Goal: Information Seeking & Learning: Learn about a topic

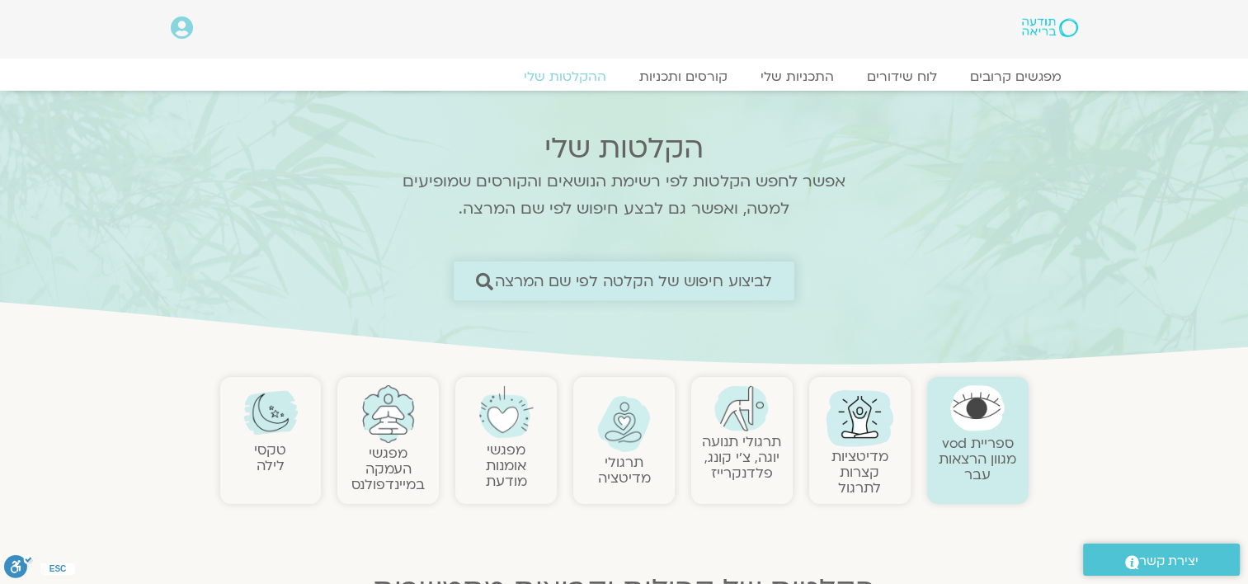
click at [655, 281] on span "לביצוע חיפוש של הקלטה לפי שם המרצה" at bounding box center [634, 280] width 278 height 17
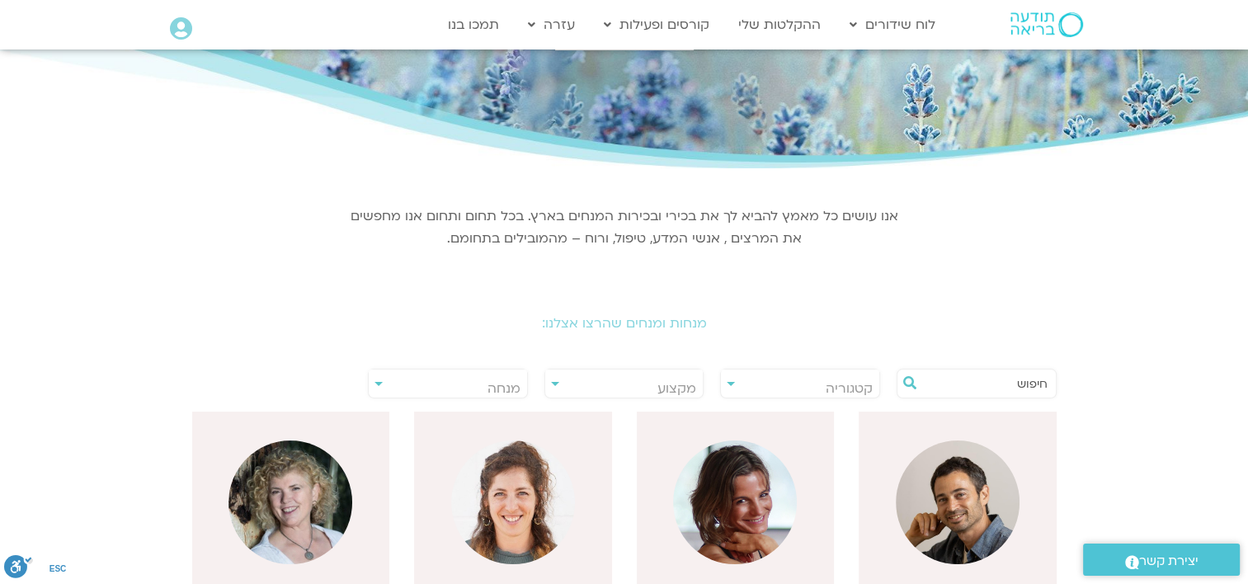
scroll to position [165, 0]
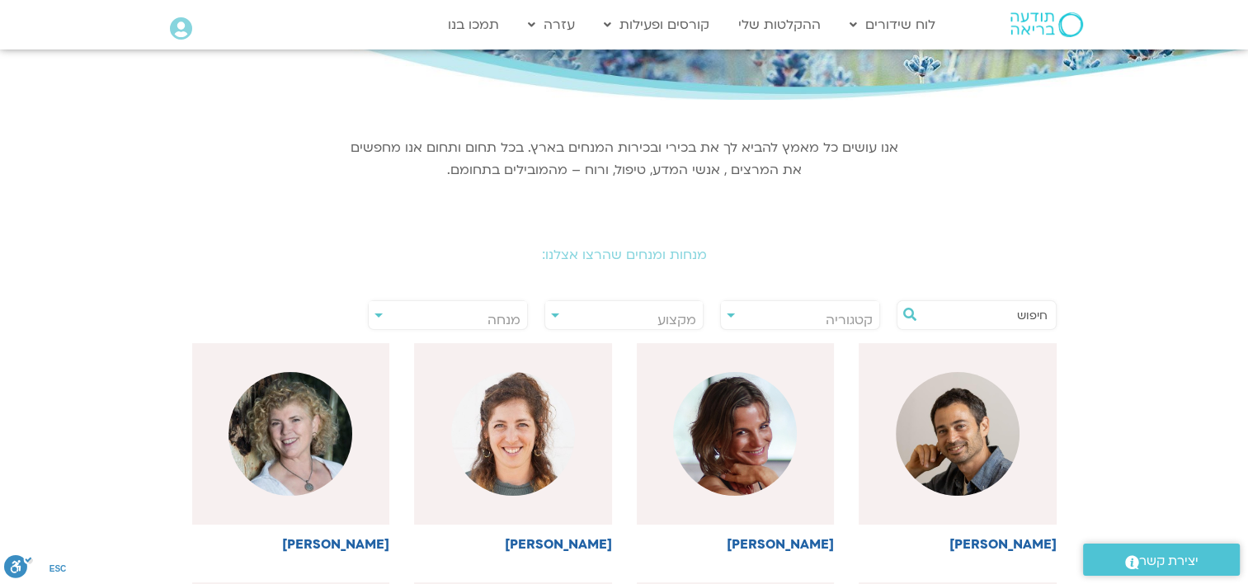
click at [943, 322] on input "text" at bounding box center [984, 315] width 125 height 28
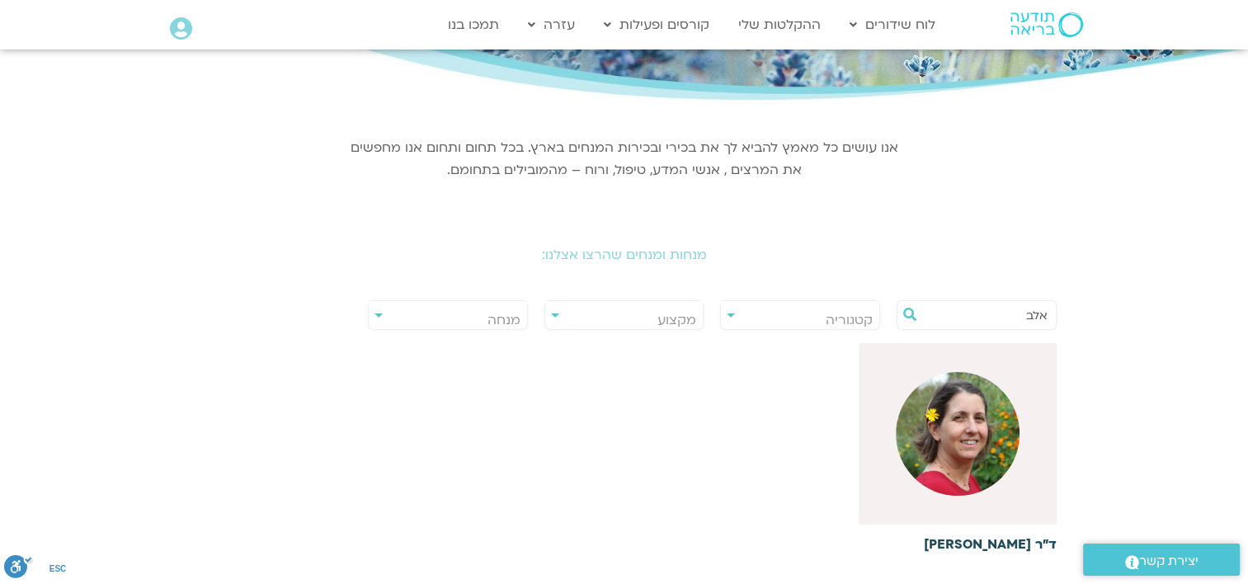
type input "אלב"
click at [955, 427] on img at bounding box center [957, 434] width 124 height 124
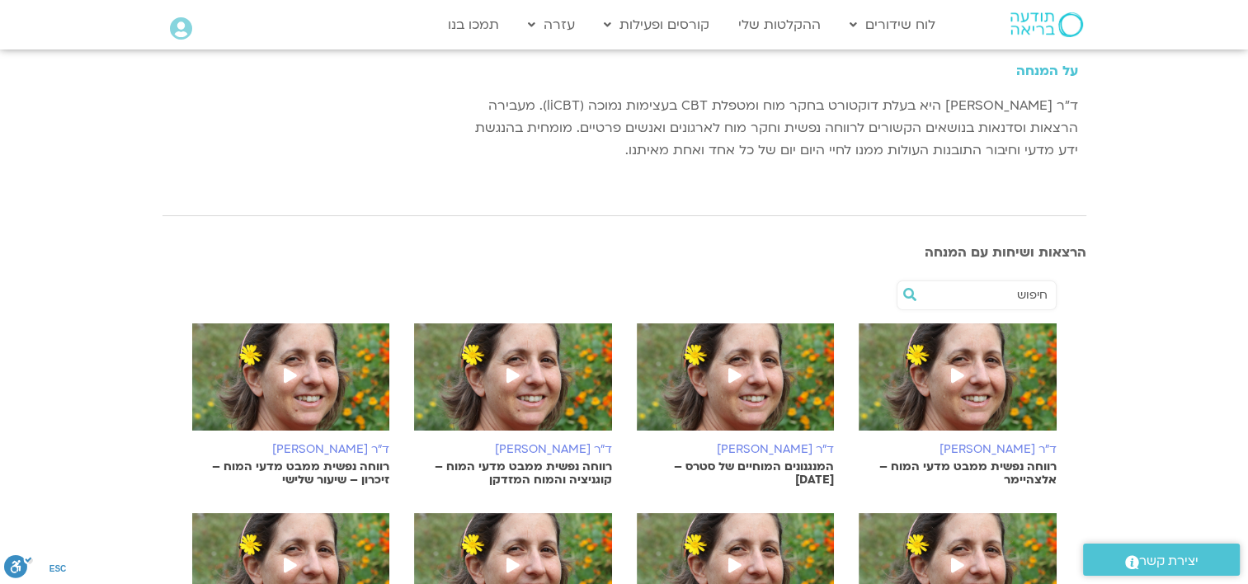
scroll to position [247, 0]
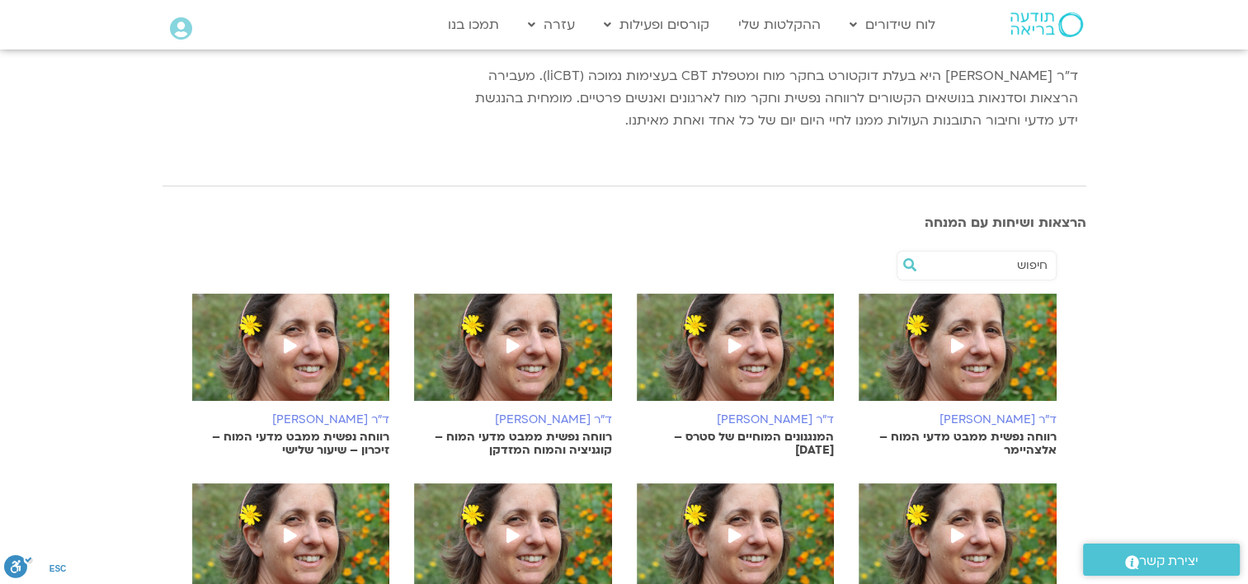
click at [534, 369] on img at bounding box center [513, 356] width 198 height 124
click at [303, 343] on span at bounding box center [290, 347] width 30 height 30
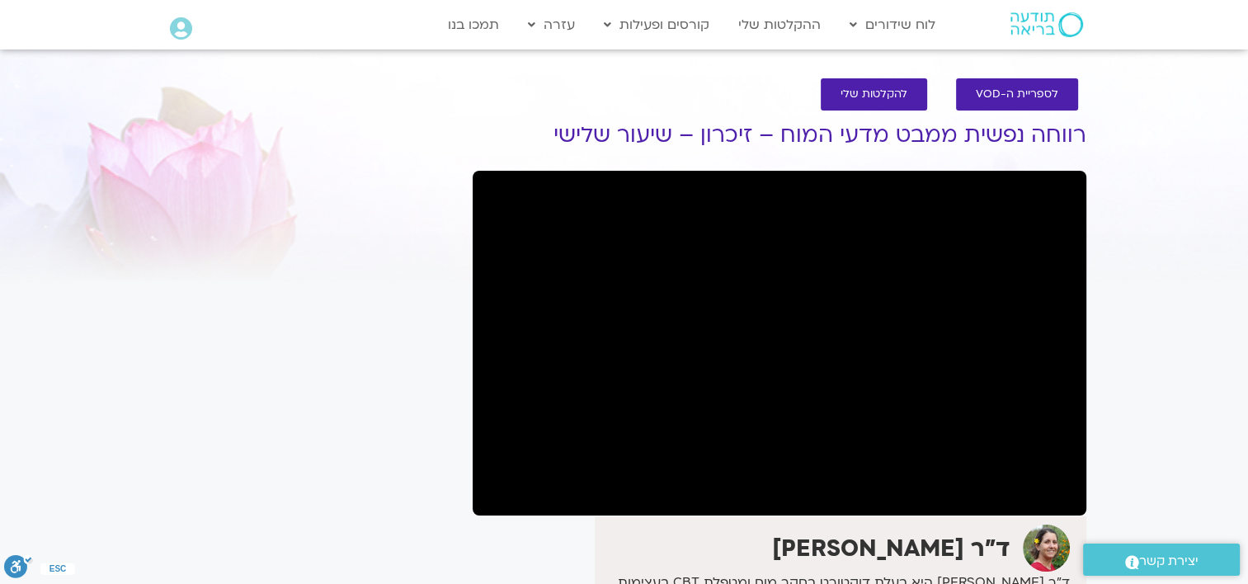
click at [186, 498] on div "It seems we can't find what you're looking for. It seems we can't find what you…" at bounding box center [309, 455] width 310 height 721
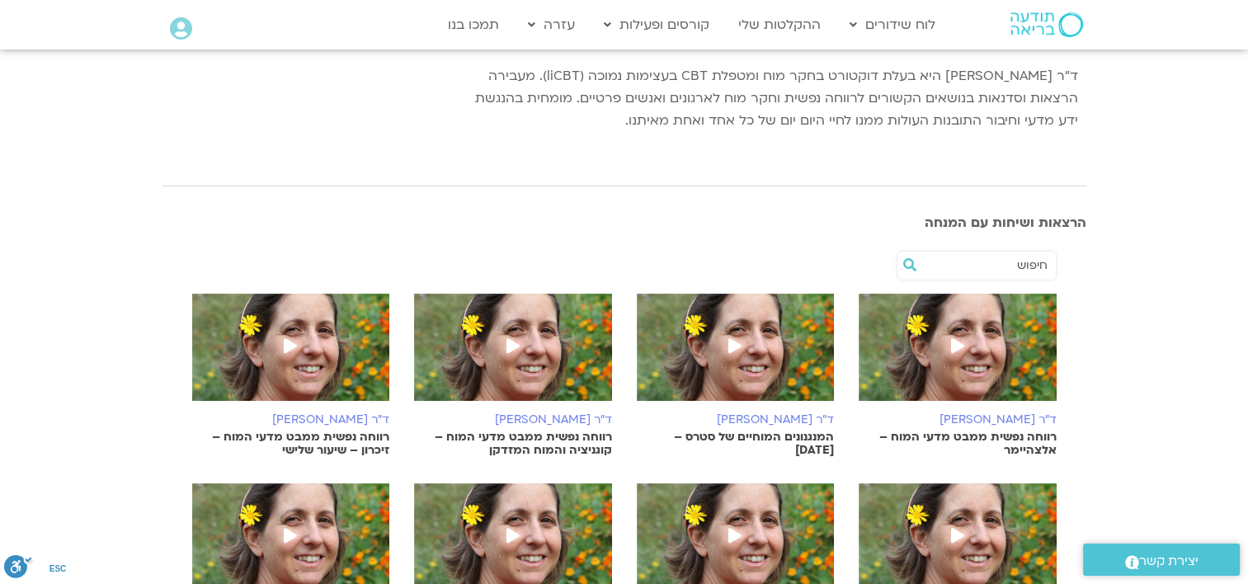
click at [510, 329] on img at bounding box center [513, 356] width 198 height 124
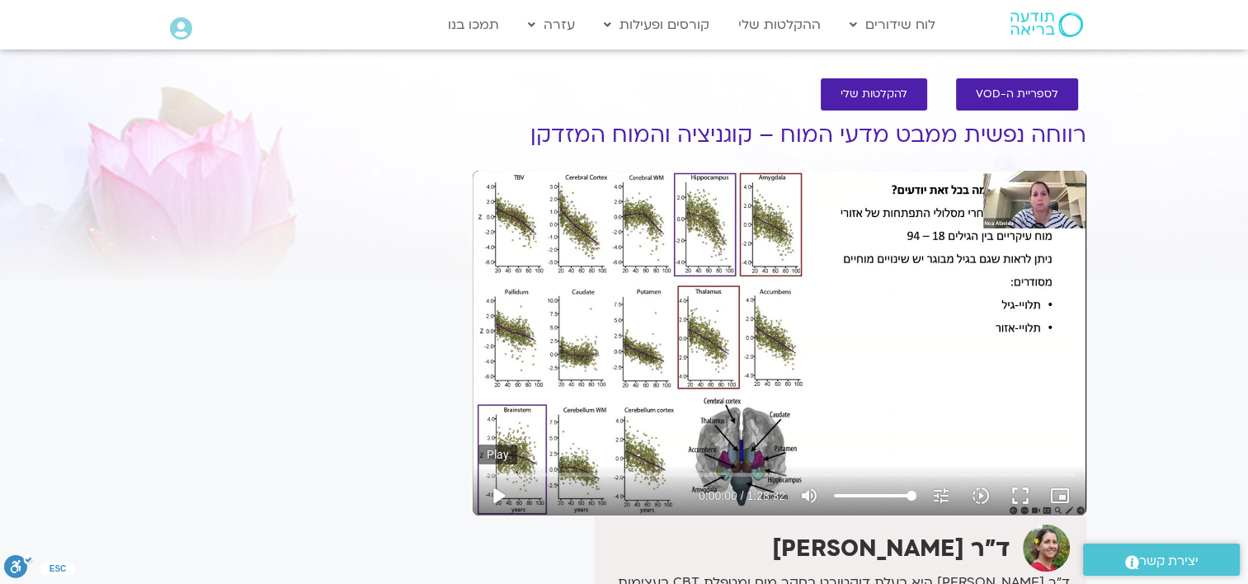
click at [502, 493] on button "play_arrow" at bounding box center [498, 496] width 40 height 40
type input "13.392157"
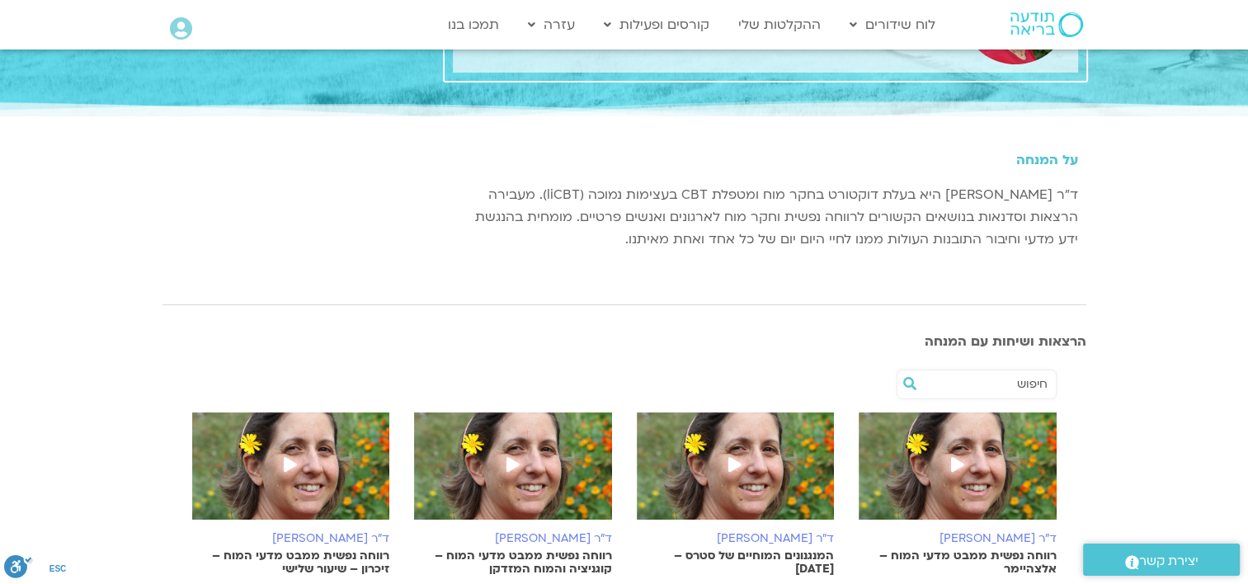
scroll to position [165, 0]
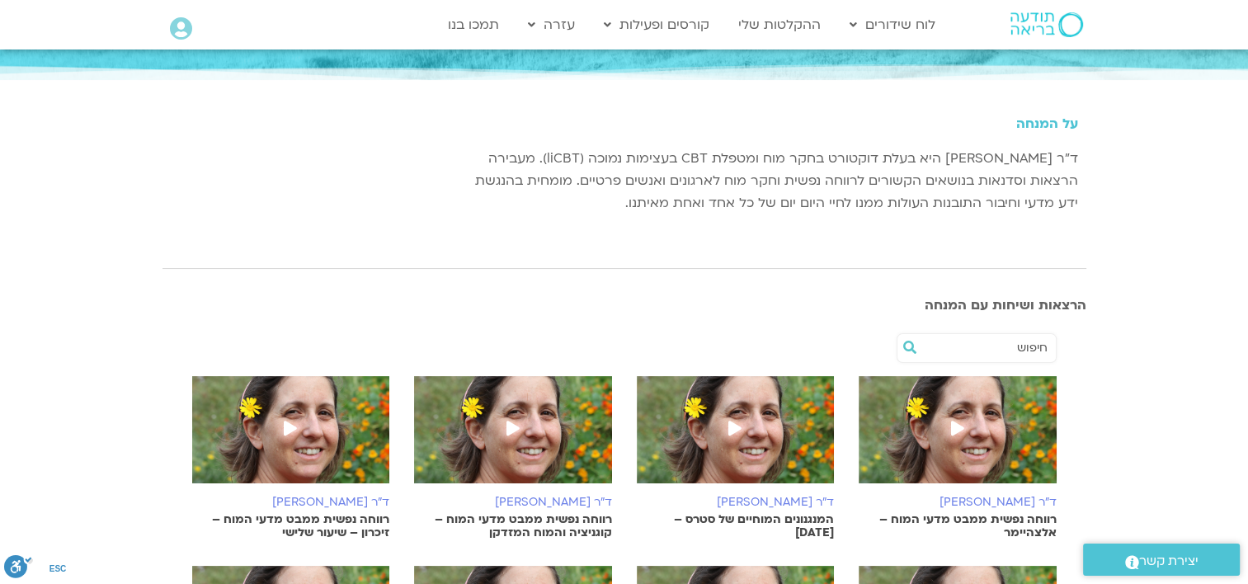
click at [763, 462] on img at bounding box center [736, 438] width 198 height 124
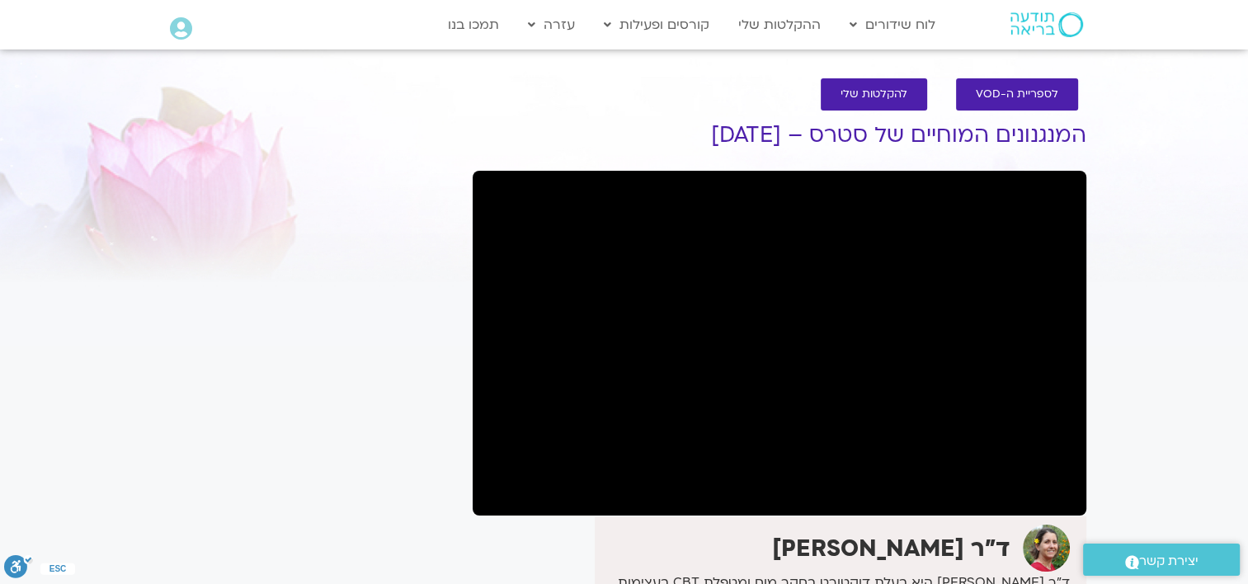
click at [84, 271] on section "לספריית ה-VOD להקלטות שלי המנגנונים המוחיים של סטרס – 30.9.25 ד"ר נועה אלבלדה ד…" at bounding box center [624, 439] width 1248 height 754
click at [23, 224] on section "לספריית ה-VOD להקלטות שלי המנגנונים המוחיים של סטרס – 30.9.25 ד"ר נועה אלבלדה ד…" at bounding box center [624, 439] width 1248 height 754
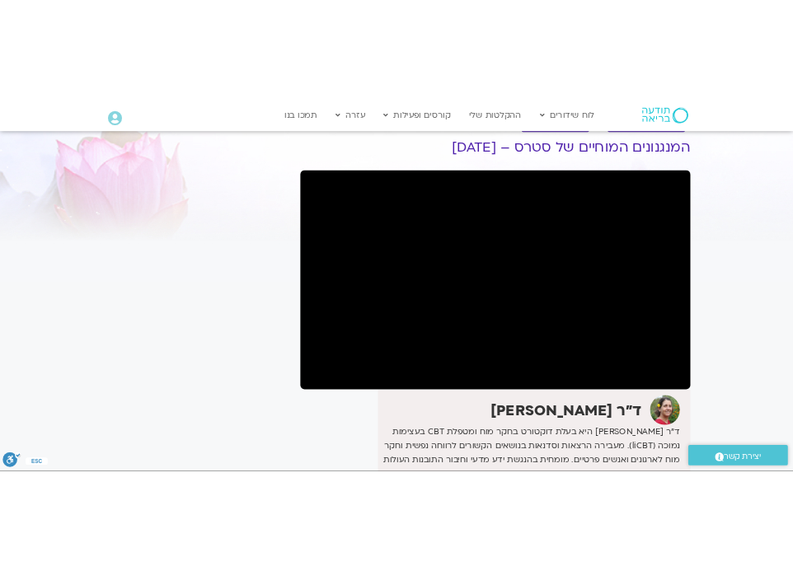
scroll to position [82, 0]
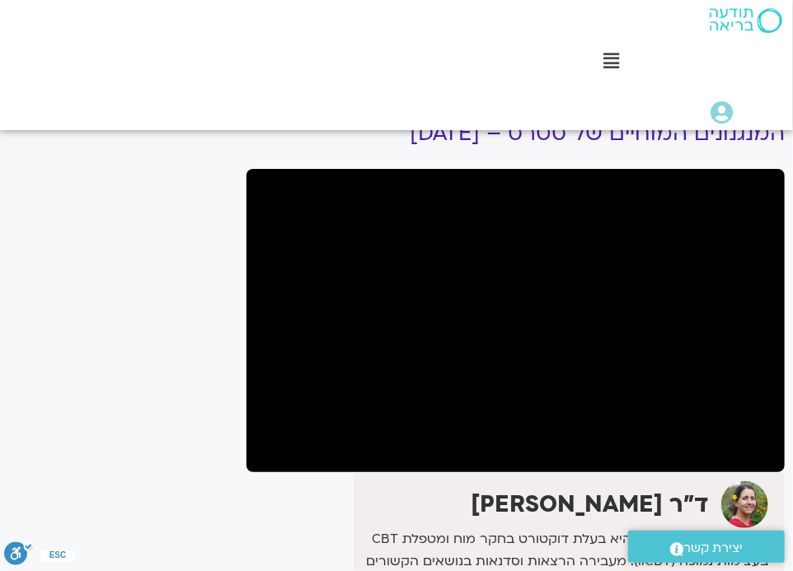
click at [122, 336] on div "It seems we can't find what you're looking for. It seems we can't find what you…" at bounding box center [119, 444] width 238 height 702
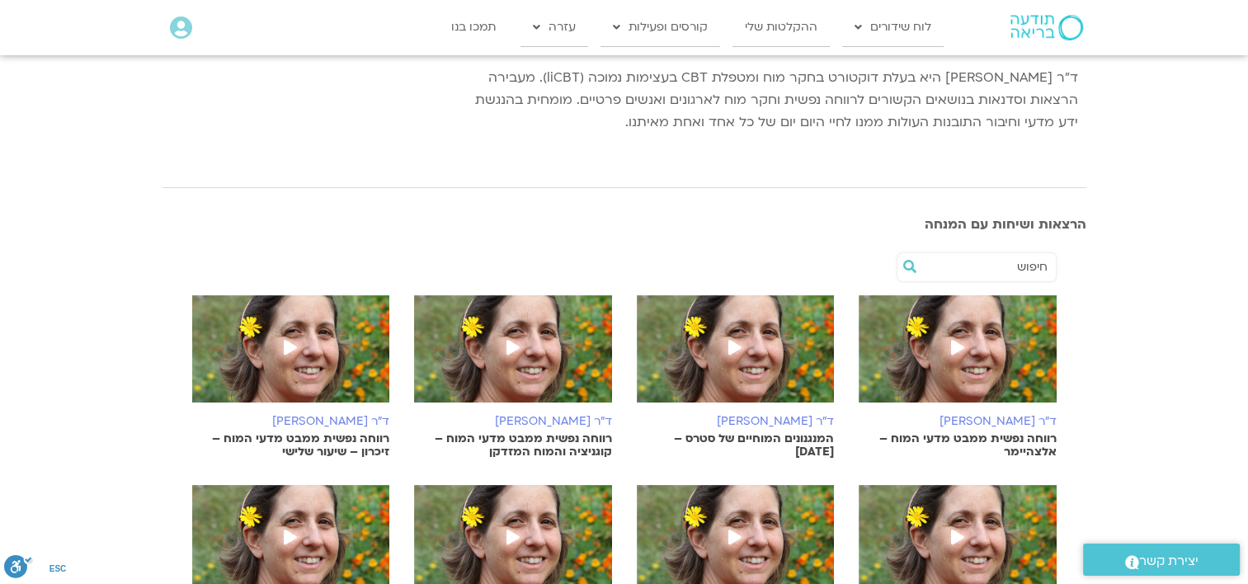
scroll to position [328, 0]
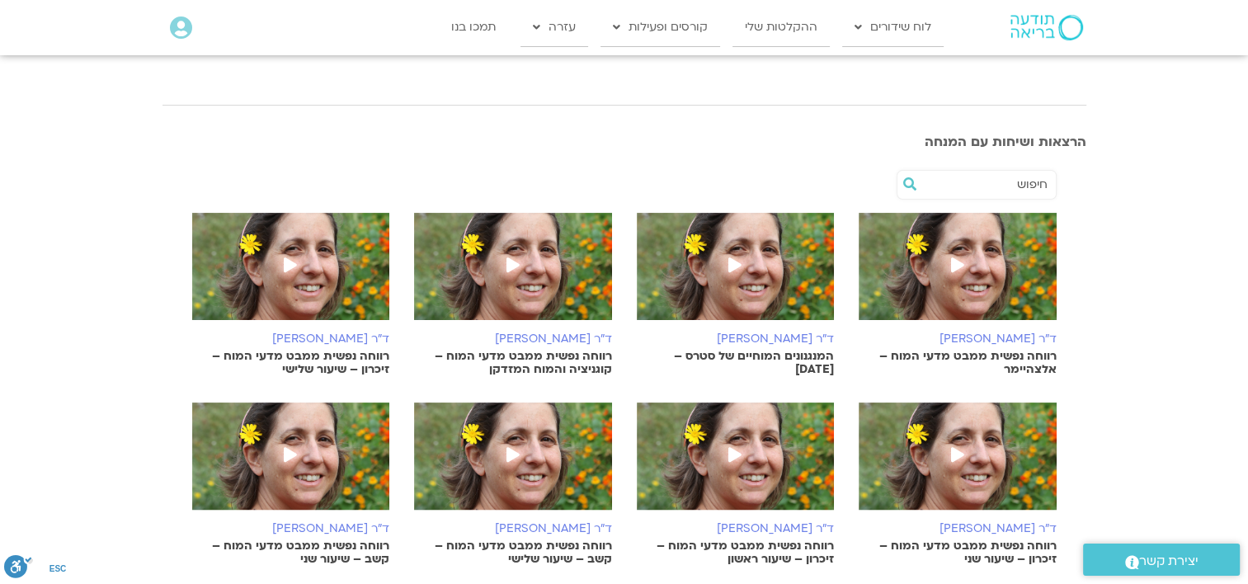
click at [508, 269] on icon at bounding box center [512, 264] width 13 height 15
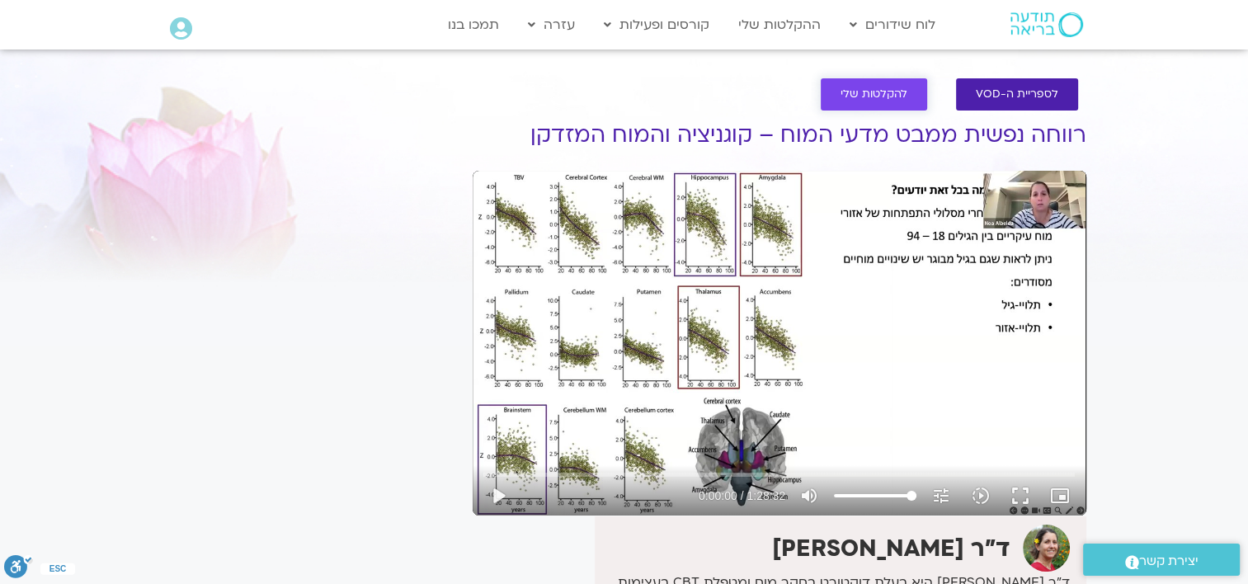
click at [867, 100] on span "להקלטות שלי" at bounding box center [873, 94] width 67 height 12
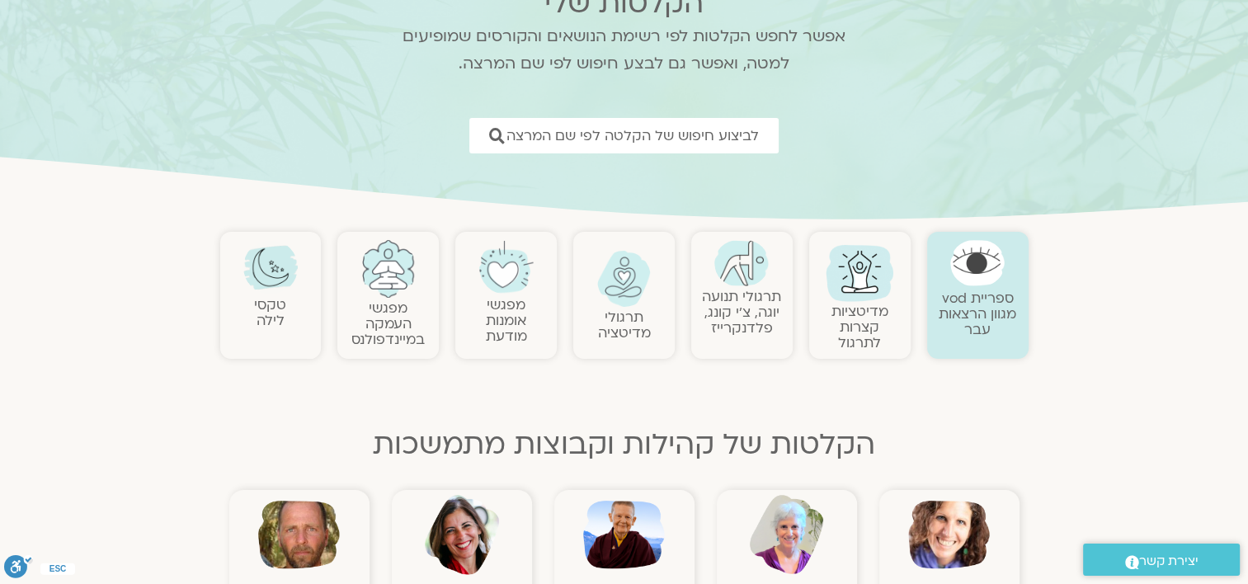
scroll to position [82, 0]
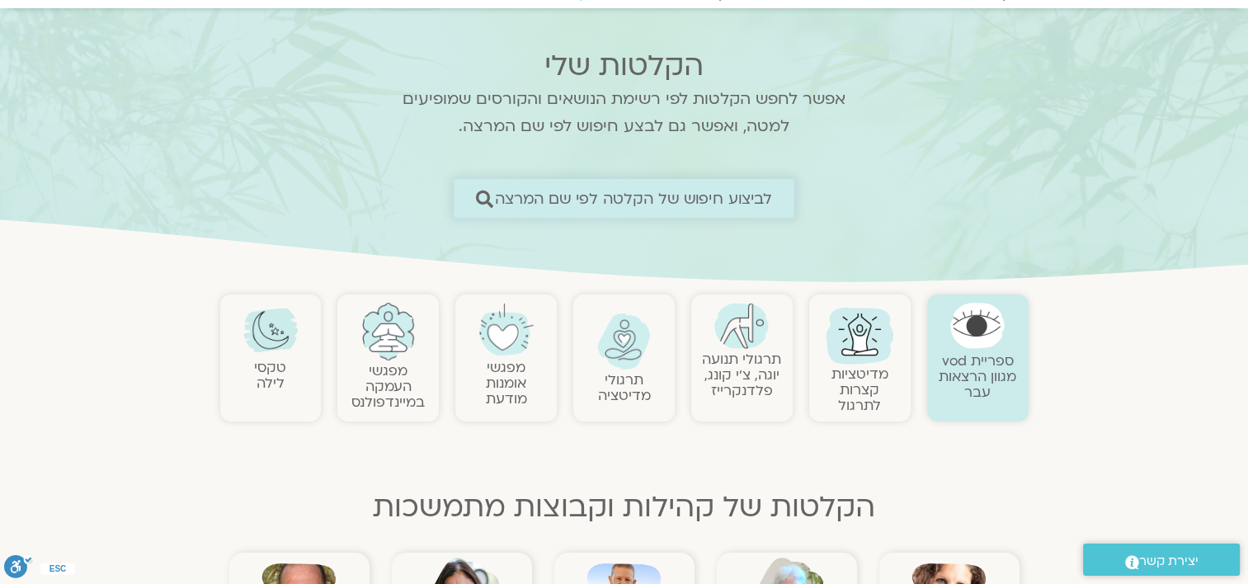
click at [703, 200] on span "לביצוע חיפוש של הקלטה לפי שם המרצה" at bounding box center [634, 198] width 278 height 17
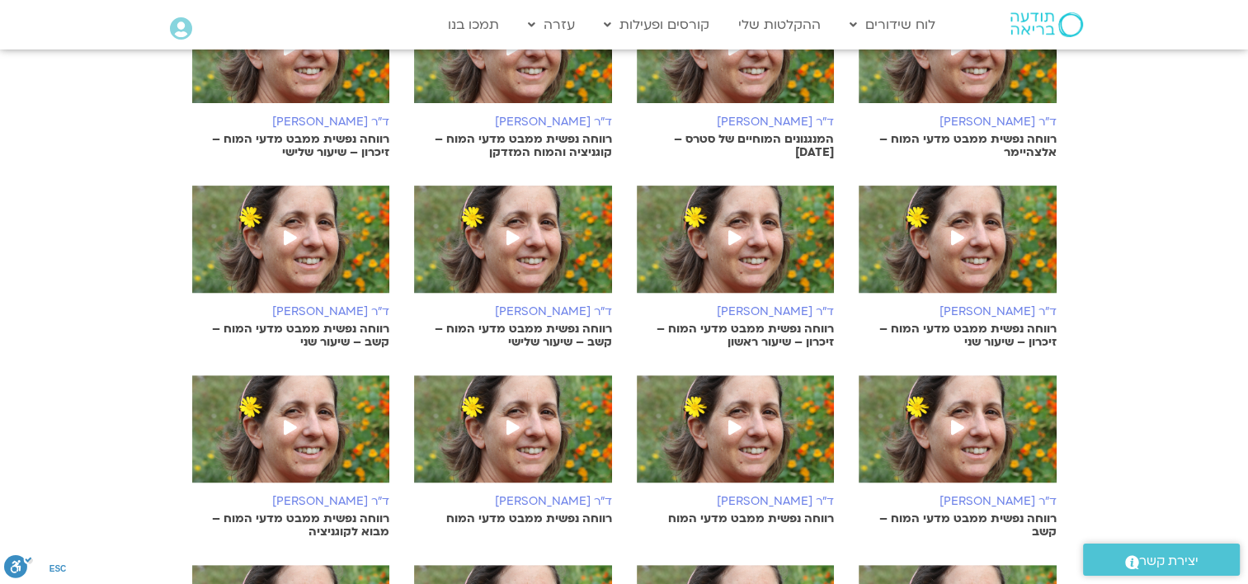
scroll to position [574, 0]
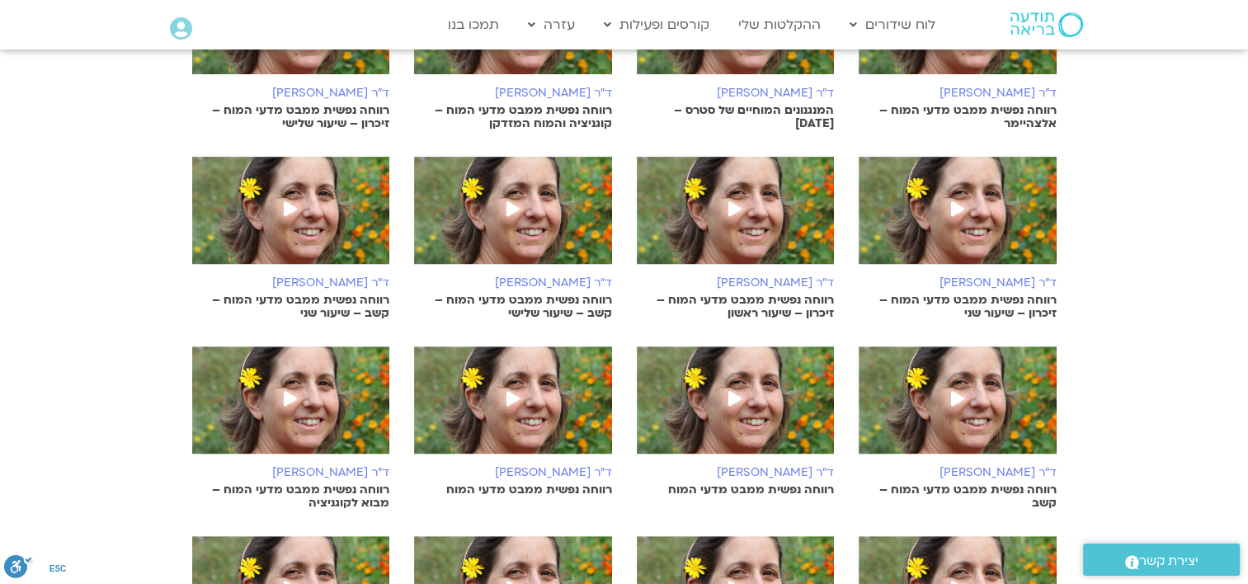
click at [723, 412] on span at bounding box center [735, 400] width 30 height 30
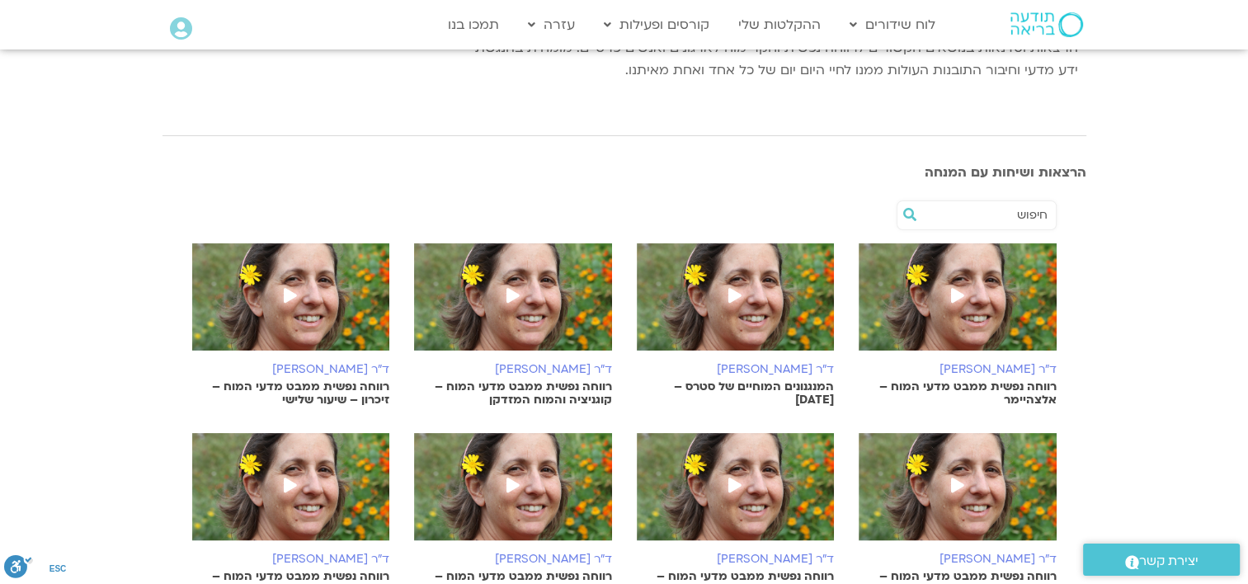
scroll to position [327, 0]
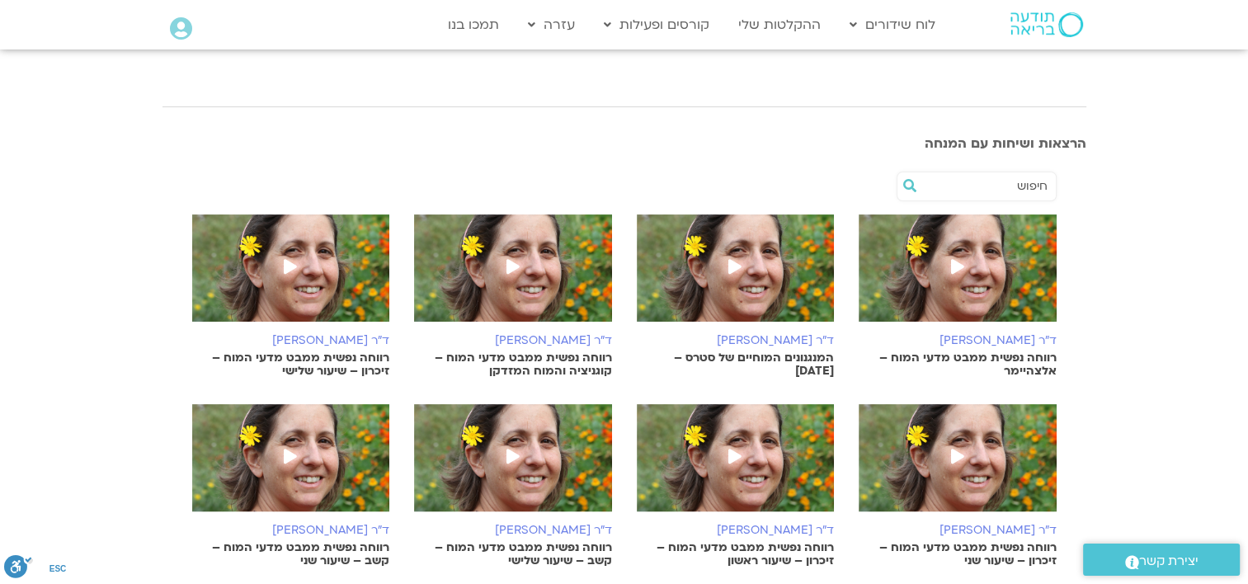
click at [530, 270] on img at bounding box center [513, 276] width 198 height 124
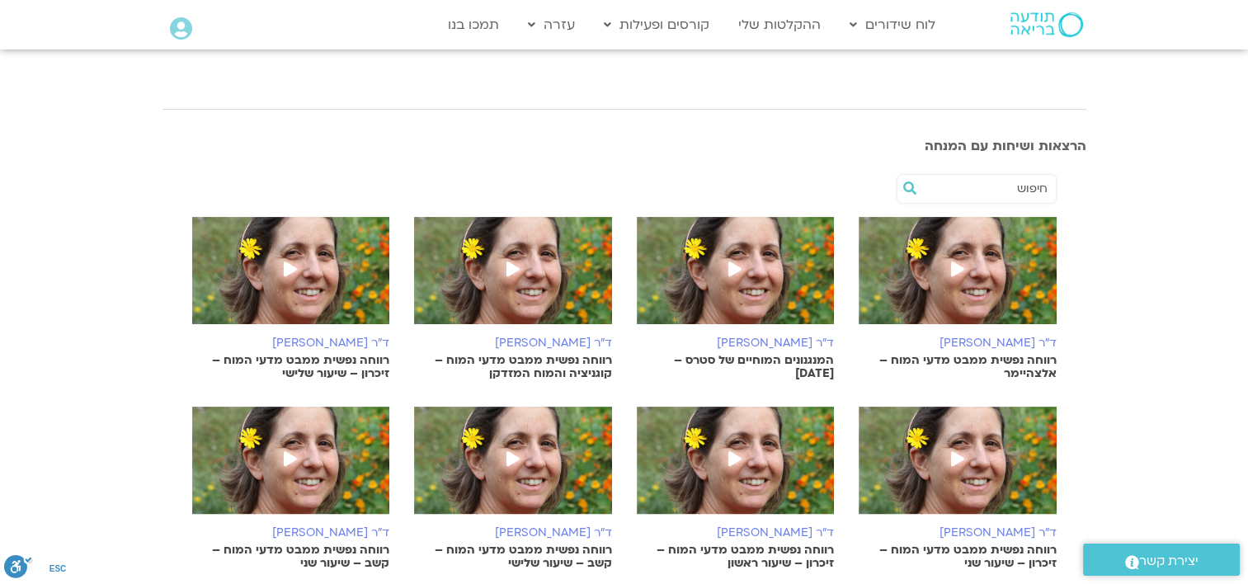
click at [755, 274] on img at bounding box center [736, 279] width 198 height 124
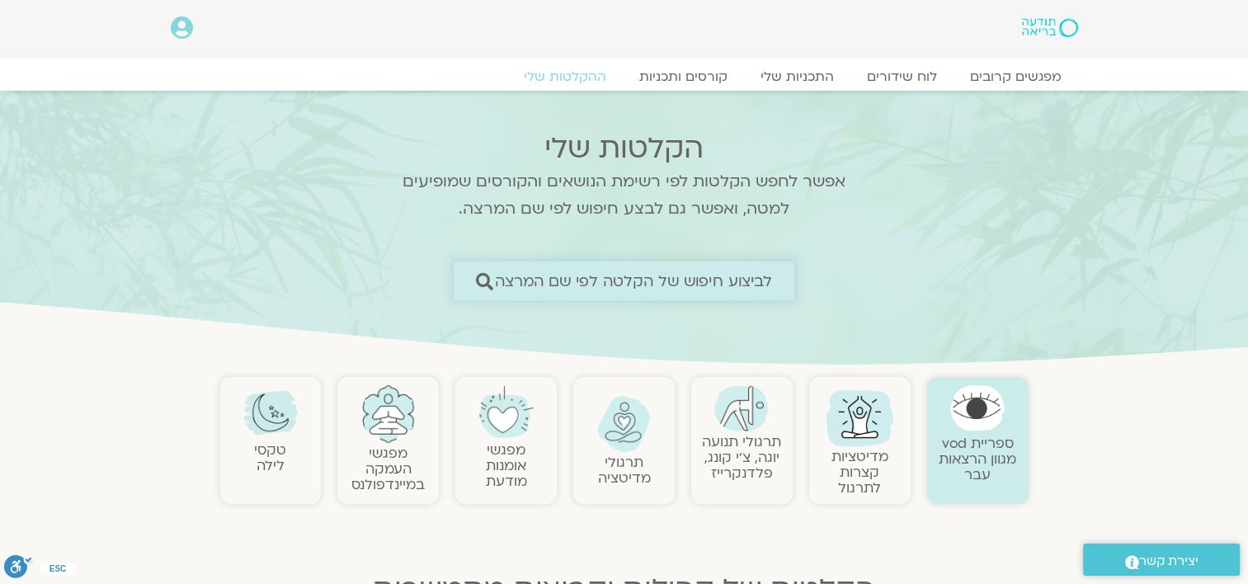
click at [658, 288] on span "לביצוע חיפוש של הקלטה לפי שם המרצה" at bounding box center [634, 280] width 278 height 17
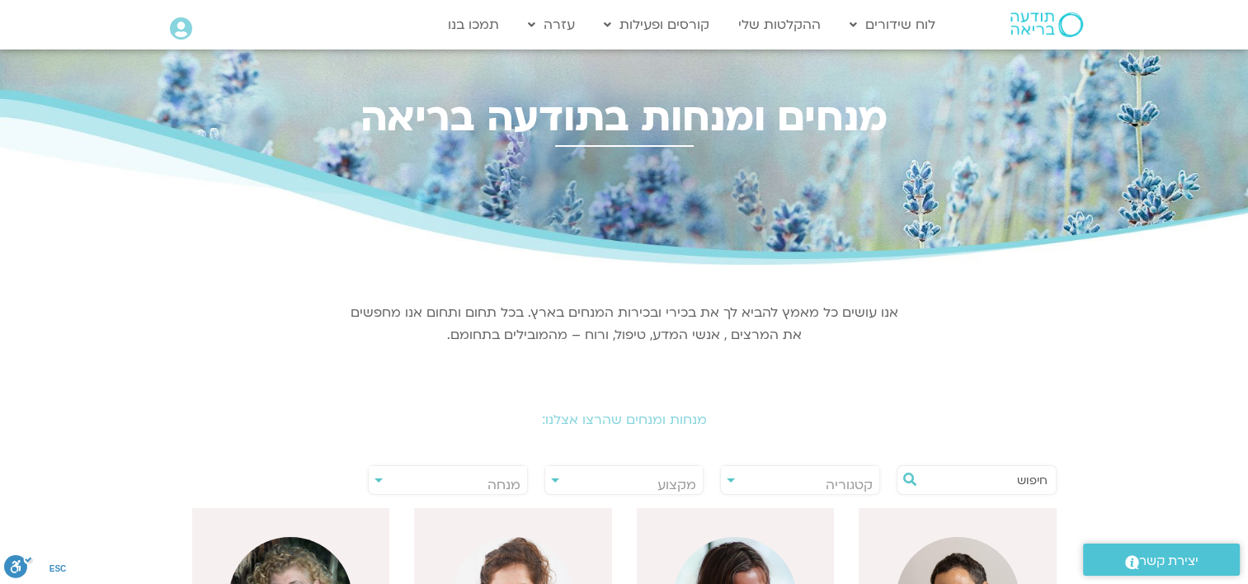
click at [987, 478] on input "text" at bounding box center [984, 480] width 125 height 28
type input "t"
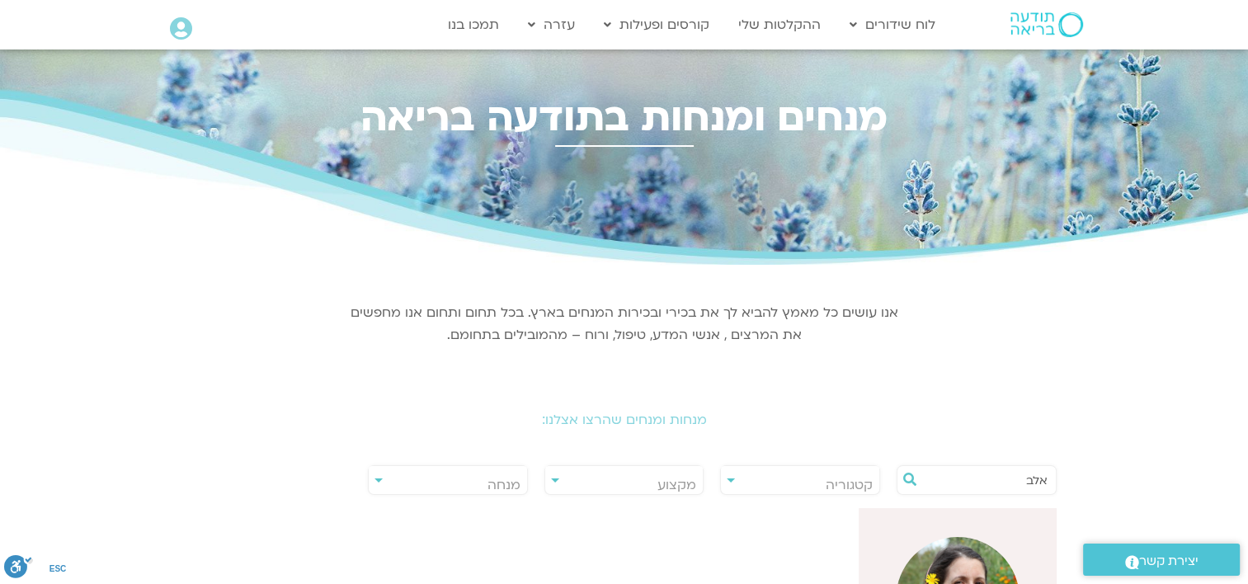
type input "אלב"
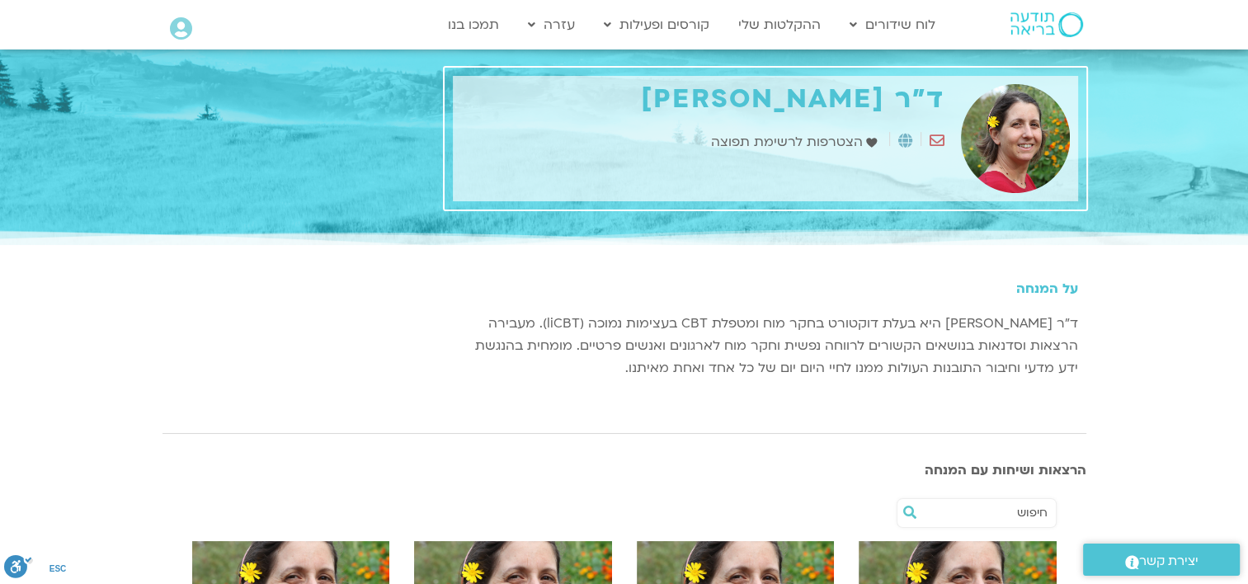
scroll to position [247, 0]
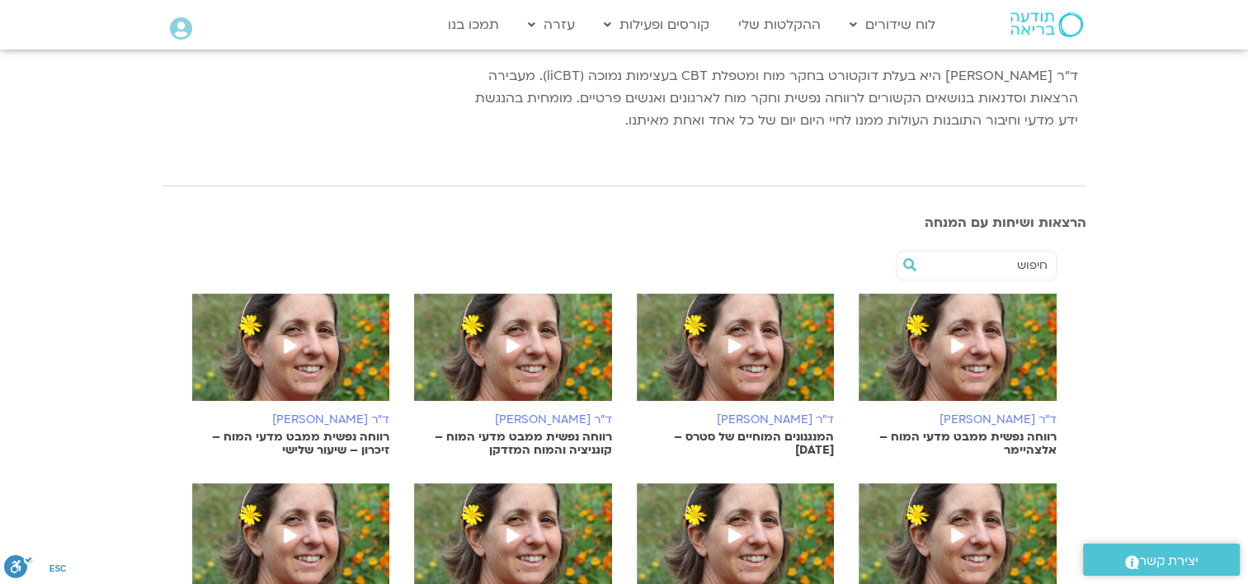
click at [744, 354] on span at bounding box center [735, 347] width 30 height 30
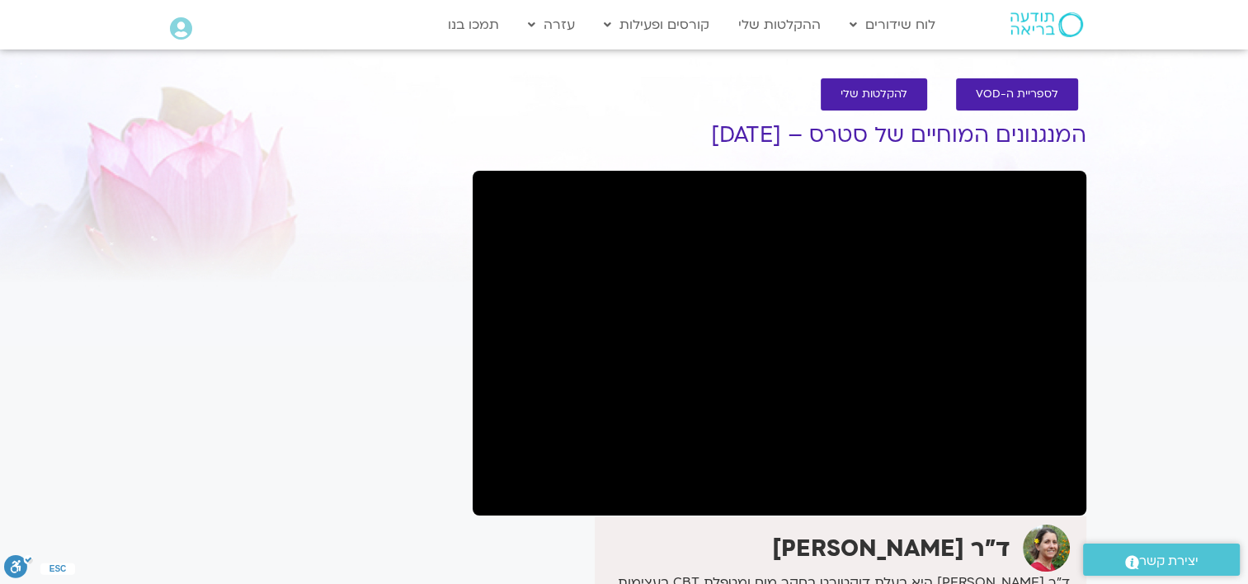
click at [23, 445] on section "לספריית ה-VOD להקלטות שלי המנגנונים המוחיים של סטרס – [DATE] ד"ר [PERSON_NAME] …" at bounding box center [624, 439] width 1248 height 754
click at [33, 242] on section "לספריית ה-VOD להקלטות שלי המנגנונים המוחיים של סטרס – [DATE] ד"ר [PERSON_NAME] …" at bounding box center [624, 439] width 1248 height 754
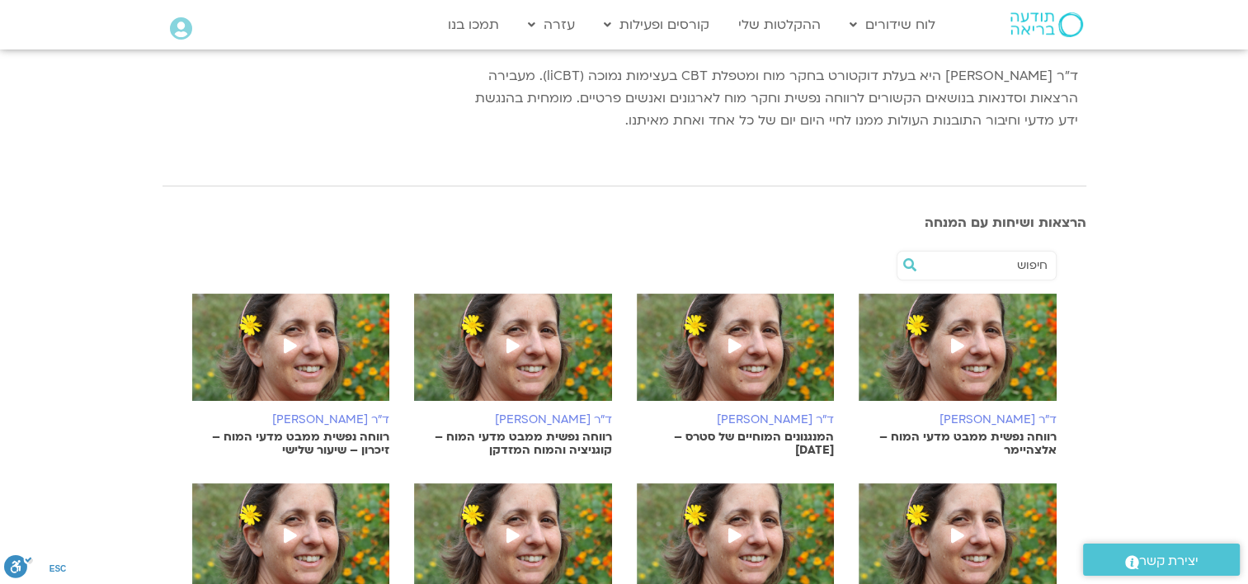
click at [981, 353] on img at bounding box center [957, 356] width 198 height 124
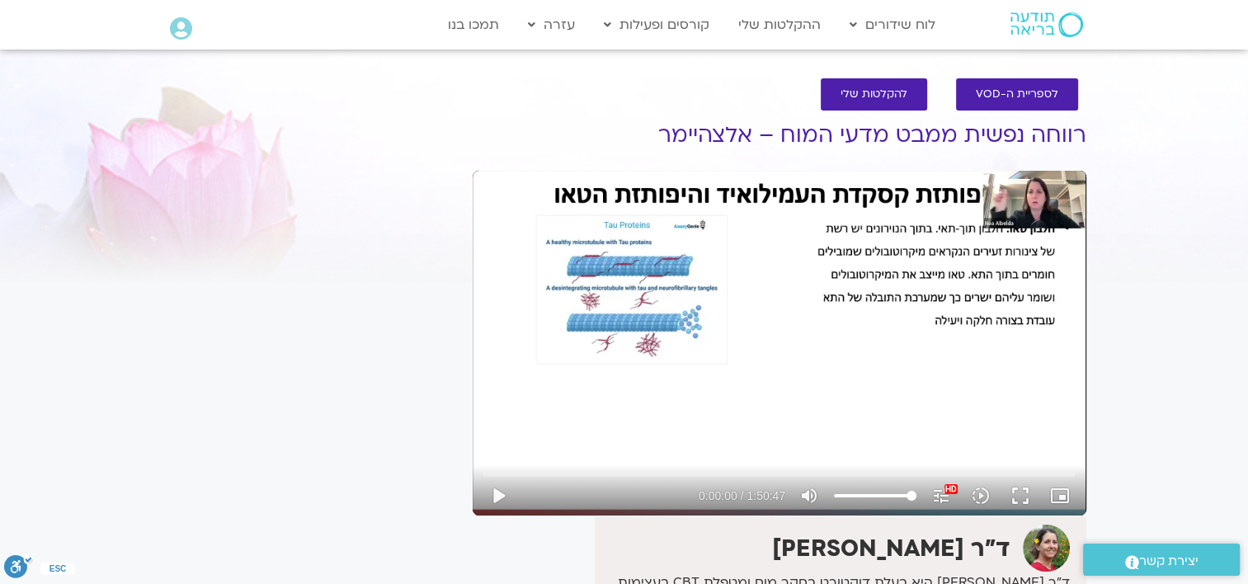
click at [97, 422] on section "לספריית ה-VOD להקלטות שלי רווחה נפשית ממבט מדעי המוח – אלצהיימר ד"ר נועה אלבלדה…" at bounding box center [624, 439] width 1248 height 754
click at [87, 268] on section "לספריית ה-VOD להקלטות שלי רווחה נפשית ממבט מדעי המוח – אלצהיימר ד"ר נועה אלבלדה…" at bounding box center [624, 439] width 1248 height 754
drag, startPoint x: 499, startPoint y: 492, endPoint x: 0, endPoint y: 349, distance: 519.1
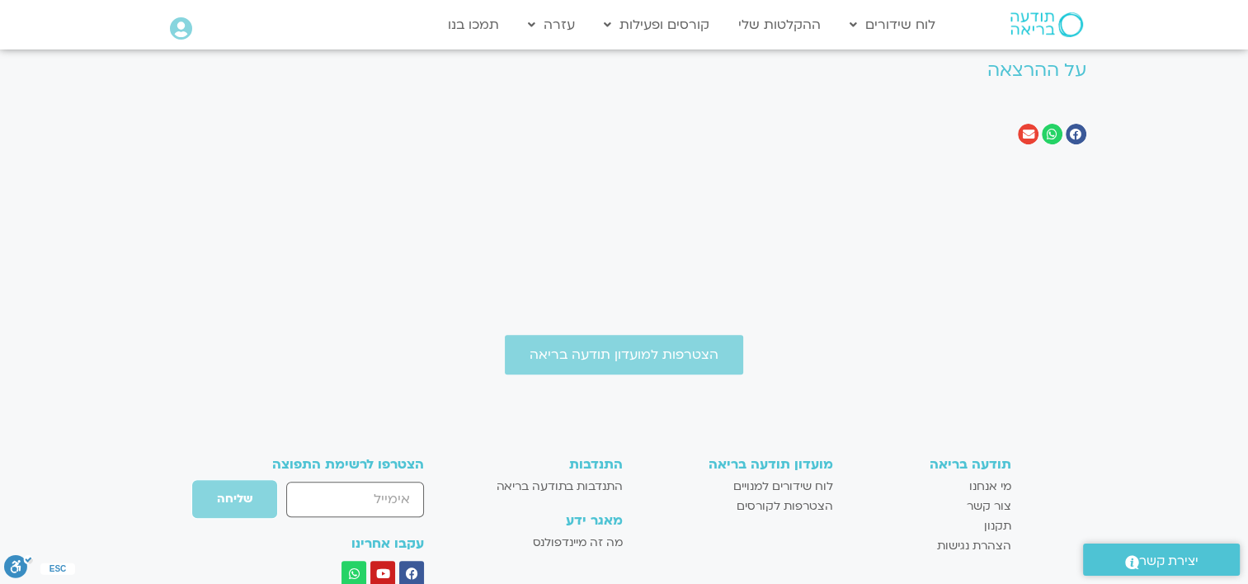
scroll to position [890, 0]
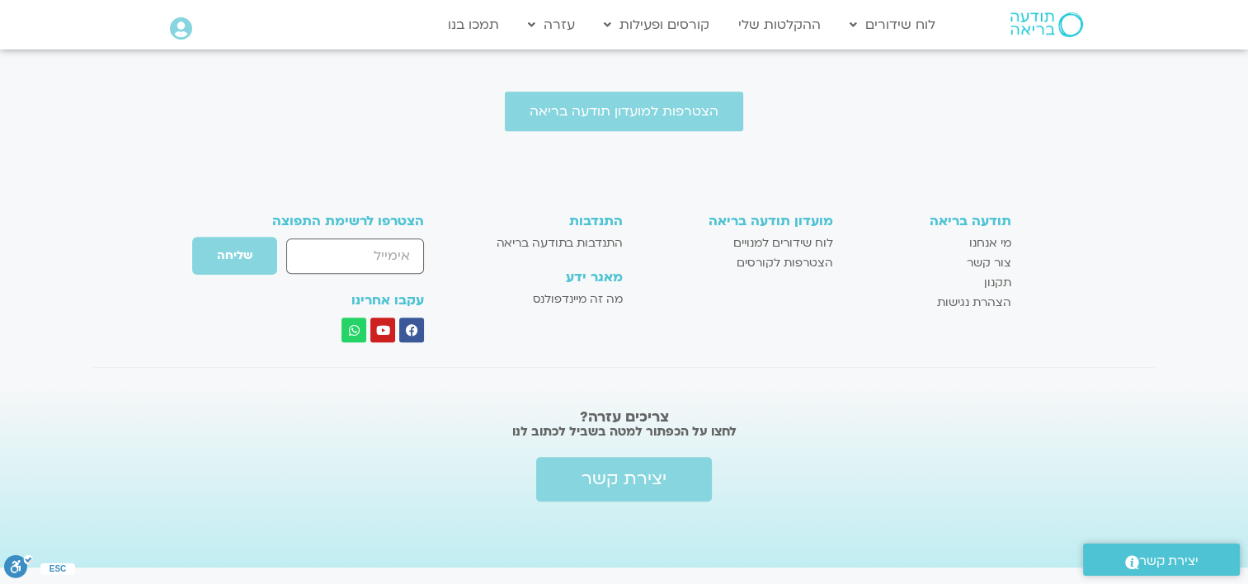
drag, startPoint x: 755, startPoint y: 308, endPoint x: 517, endPoint y: 224, distance: 252.4
